Goal: Information Seeking & Learning: Check status

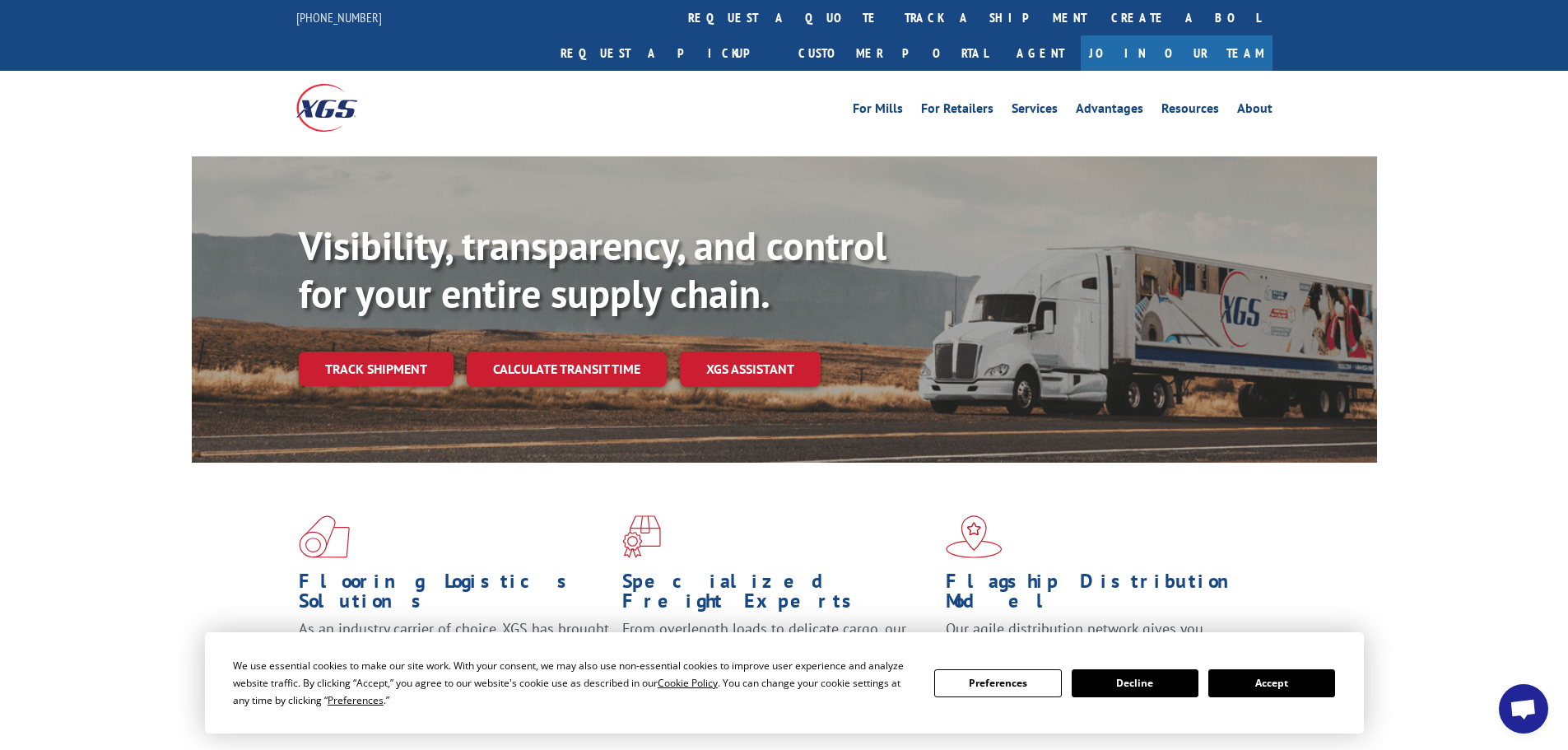
click at [892, 22] on link "track a shipment" at bounding box center [995, 18] width 207 height 36
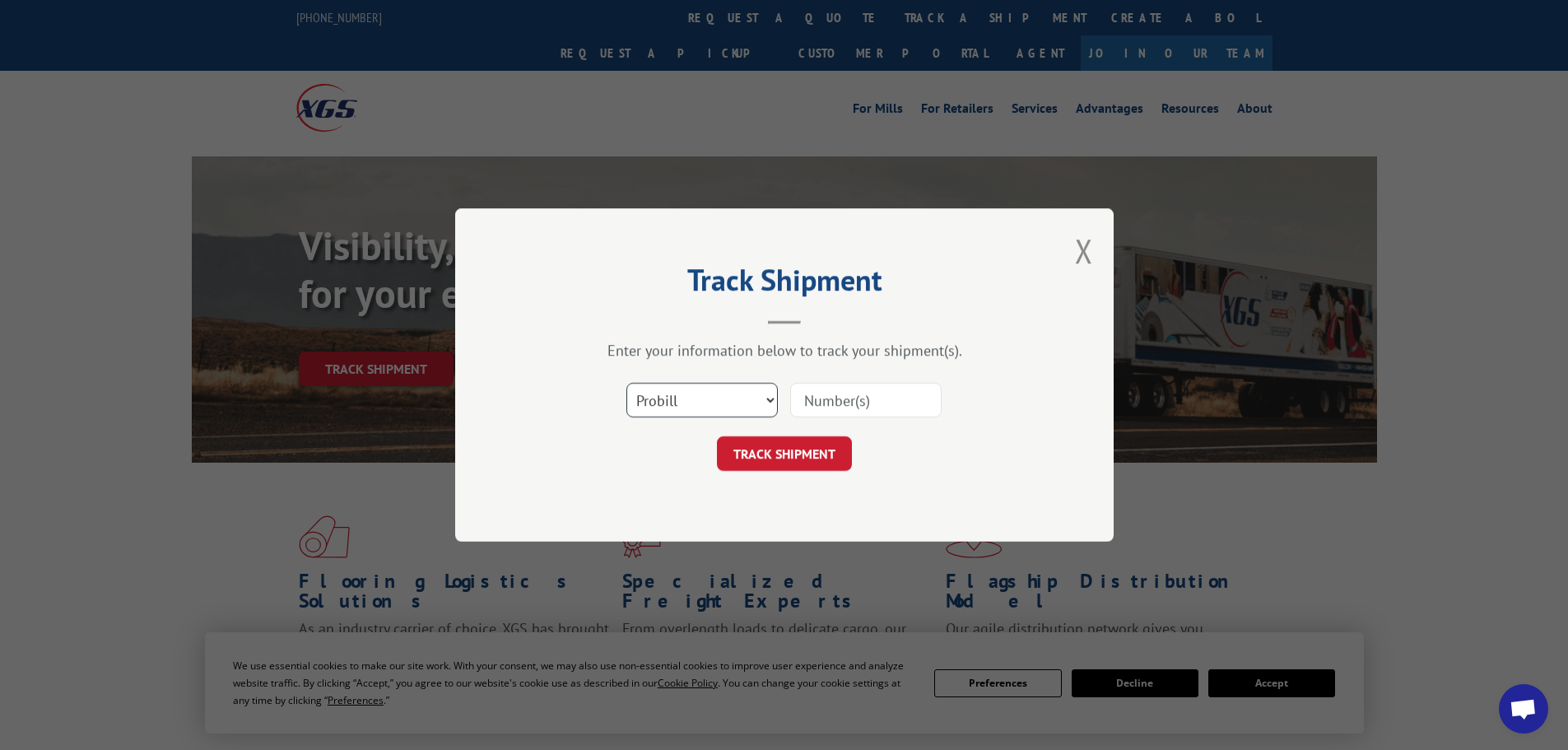
click at [741, 400] on select "Select category... Probill BOL PO" at bounding box center [702, 400] width 151 height 35
select select "po"
click at [627, 383] on select "Select category... Probill BOL PO" at bounding box center [702, 400] width 151 height 35
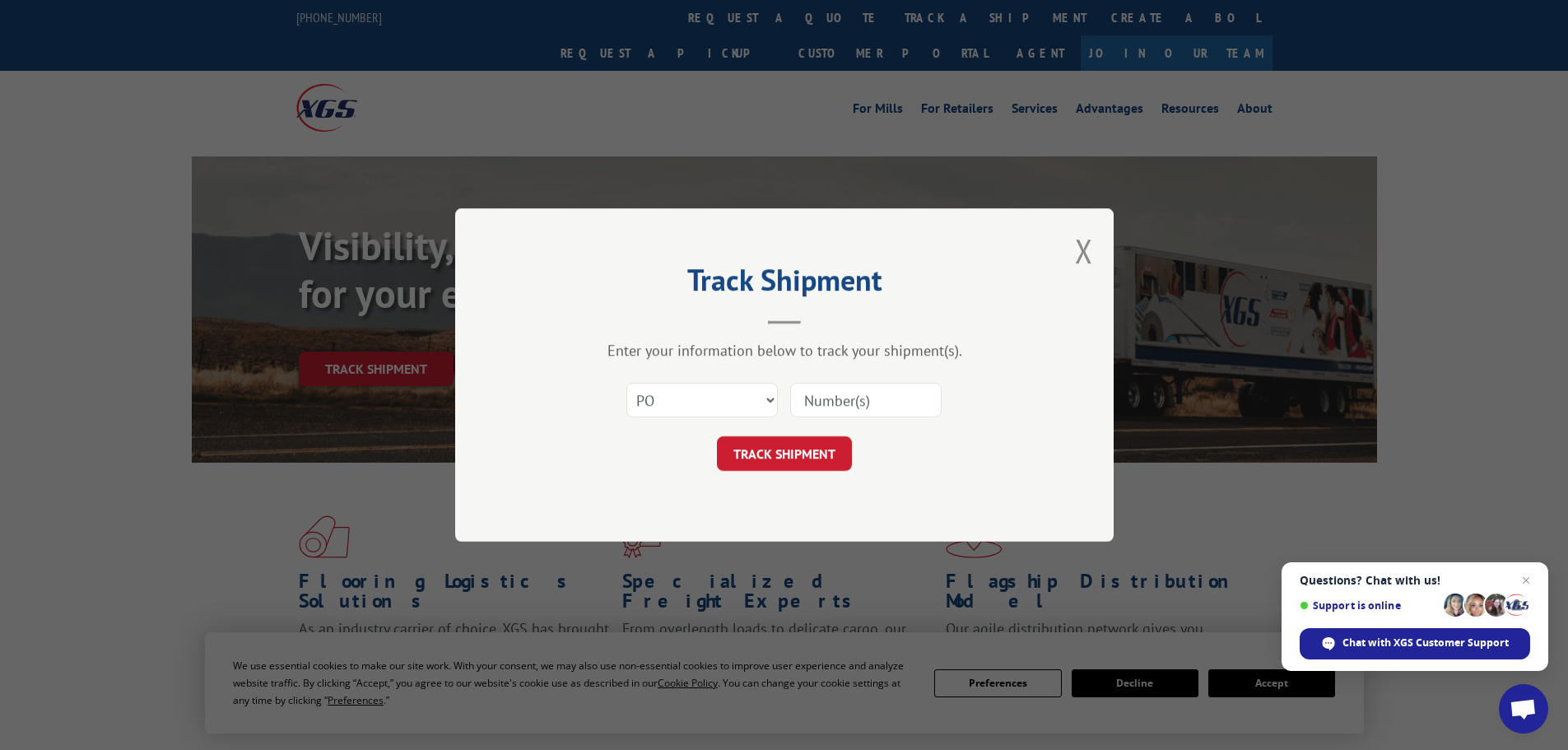
click at [866, 410] on input at bounding box center [866, 400] width 151 height 35
paste input "24500435"
type input "24500435"
click at [834, 457] on button "TRACK SHIPMENT" at bounding box center [784, 453] width 135 height 35
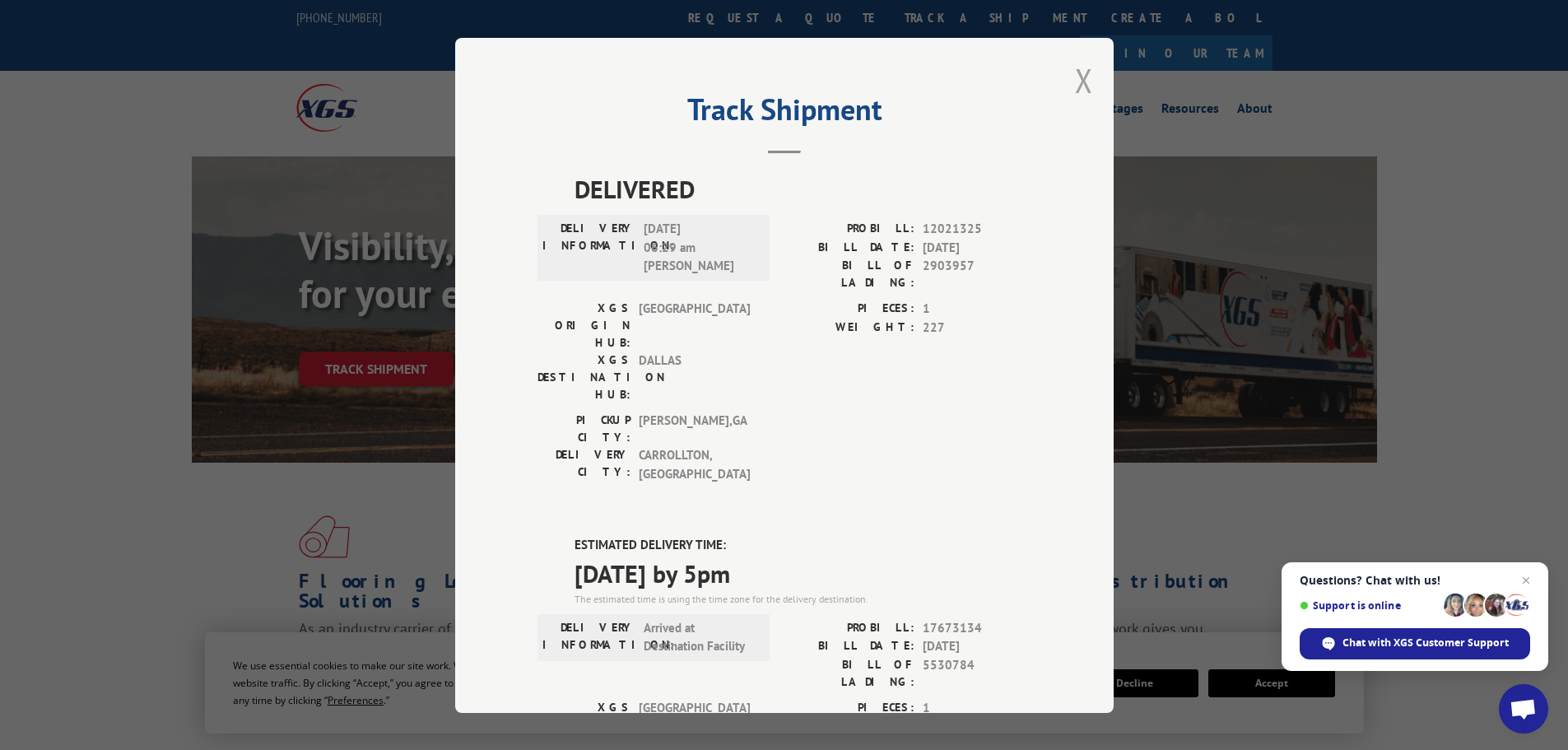
click at [1077, 78] on button "Close modal" at bounding box center [1083, 80] width 18 height 43
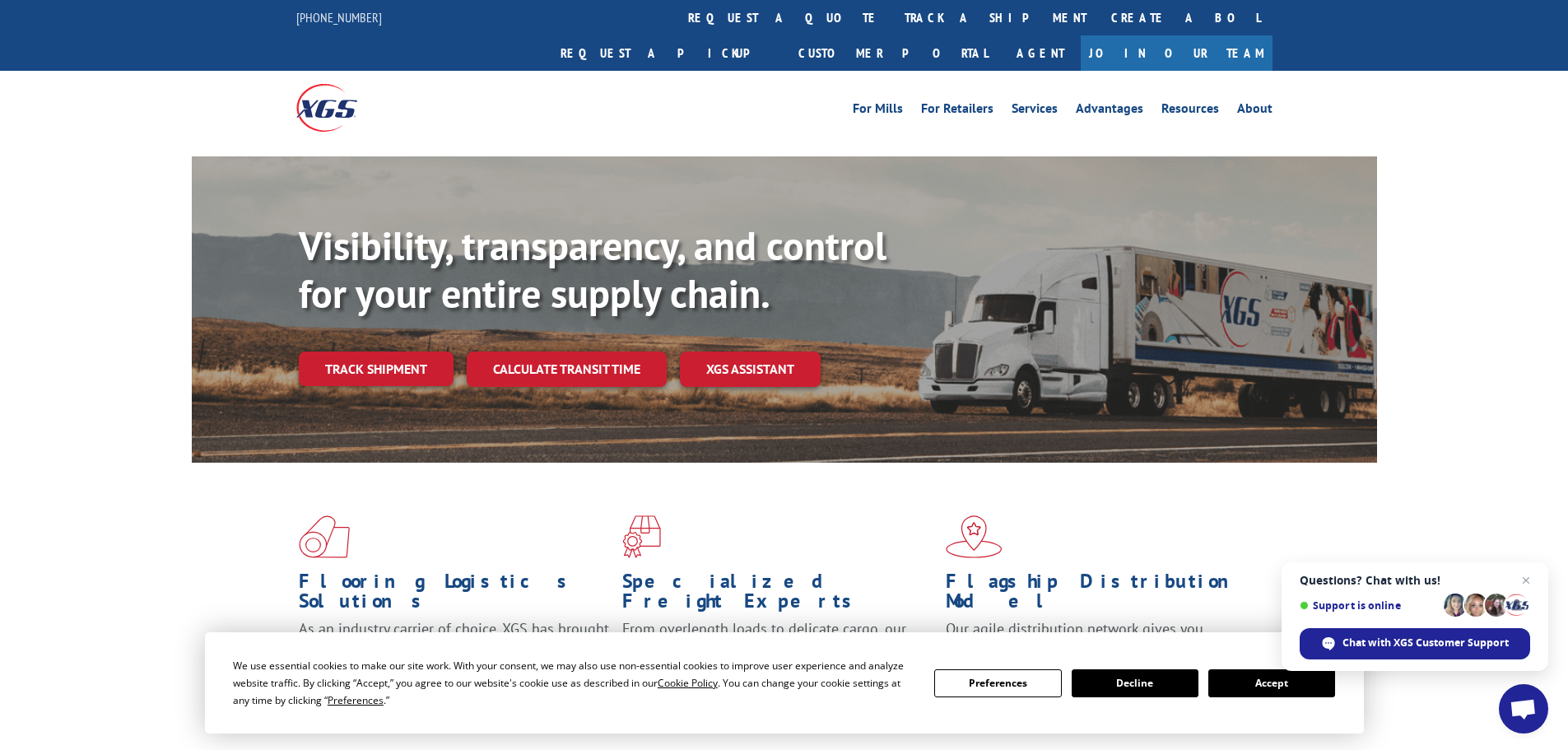
click at [1261, 680] on button "Accept" at bounding box center [1271, 683] width 127 height 28
